Goal: Information Seeking & Learning: Learn about a topic

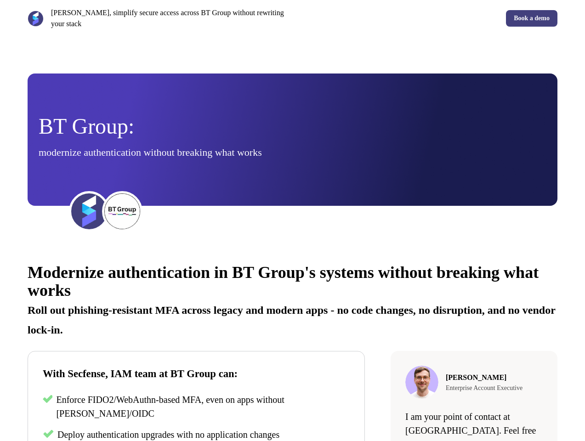
click at [292, 18] on div "[PERSON_NAME], simplify secure access across BT Group without rewriting your st…" at bounding box center [292, 18] width 585 height 37
click at [158, 18] on p "[PERSON_NAME], simplify secure access across BT Group without rewriting your st…" at bounding box center [170, 18] width 238 height 22
click at [427, 18] on div "Book a demo" at bounding box center [428, 18] width 262 height 17
click at [292, 140] on div "BT Group: modernize authentication without breaking what works" at bounding box center [293, 140] width 508 height 48
click at [89, 211] on img at bounding box center [89, 211] width 37 height 37
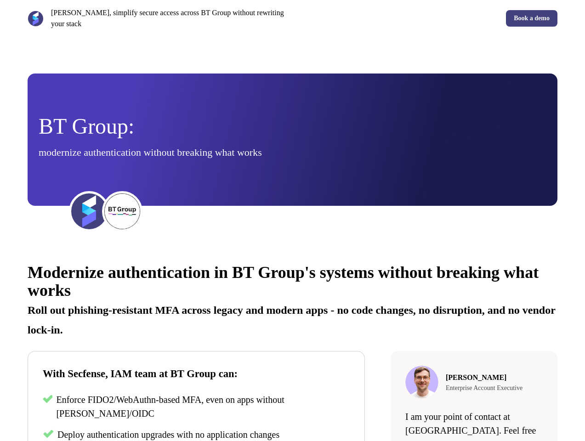
click at [122, 211] on img at bounding box center [122, 211] width 37 height 37
click at [292, 346] on div "Modernize authentication in BT Group's systems without breaking what works Roll…" at bounding box center [292, 415] width 585 height 331
click at [292, 299] on p "Roll out phishing-resistant MFA across legacy and modern apps - no code changes…" at bounding box center [293, 317] width 530 height 40
click at [196, 408] on p "Enforce FIDO2/WebAuthn-based MFA, even on apps without [PERSON_NAME]/OIDC" at bounding box center [203, 407] width 294 height 28
click at [196, 435] on span "Deploy authentication upgrades with no application changes" at bounding box center [168, 435] width 222 height 10
